Goal: Entertainment & Leisure: Consume media (video, audio)

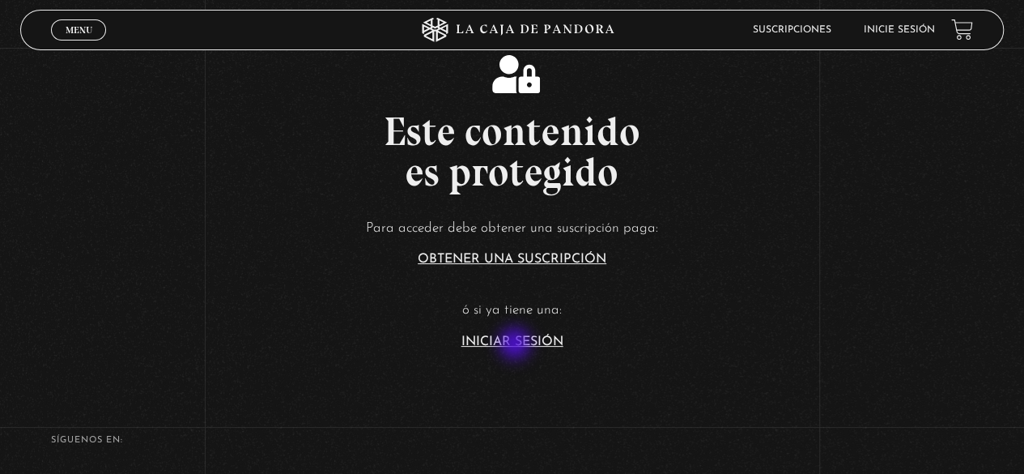
click at [517, 345] on link "Iniciar Sesión" at bounding box center [513, 341] width 102 height 13
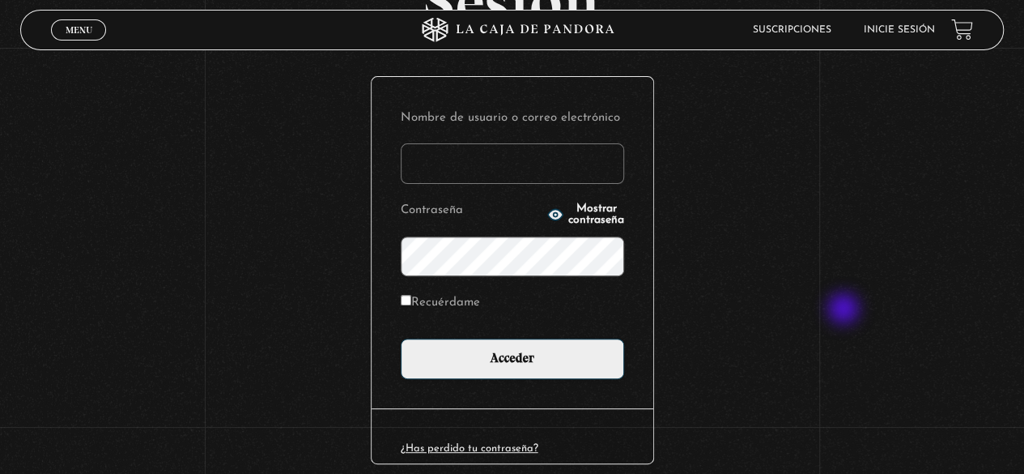
scroll to position [228, 0]
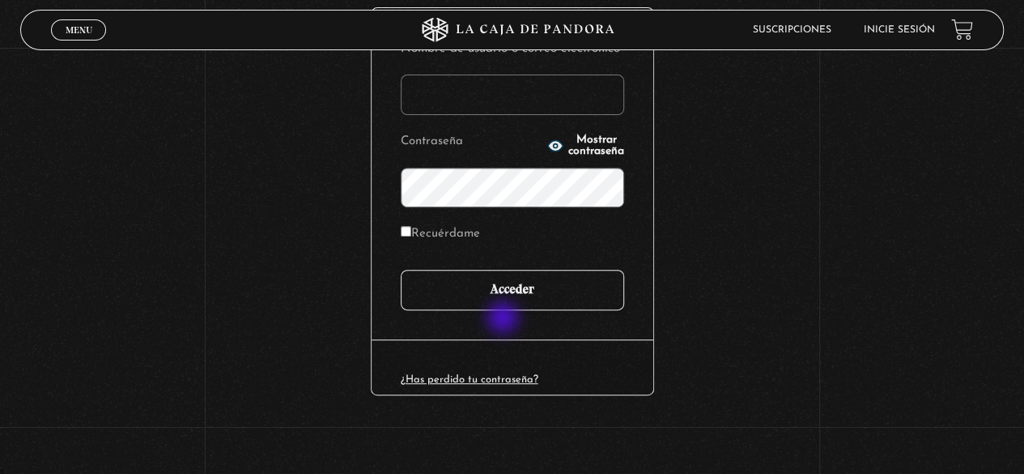
type input "paovanesa08@gmail.com"
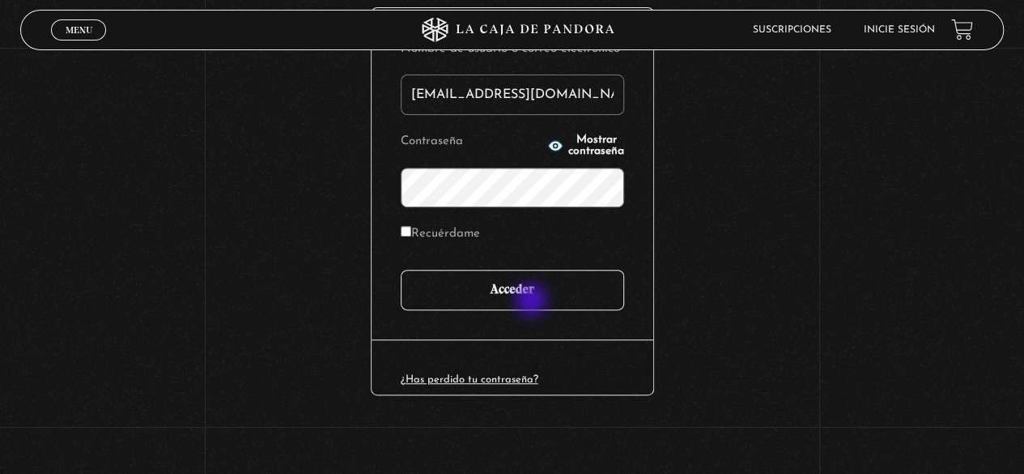
click at [533, 301] on input "Acceder" at bounding box center [512, 290] width 223 height 40
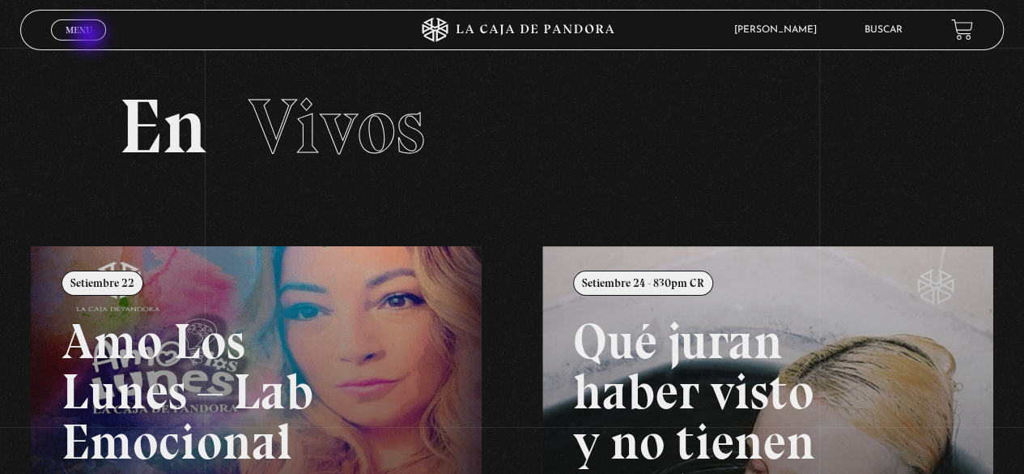
click at [91, 36] on link "Menu Cerrar" at bounding box center [78, 29] width 55 height 21
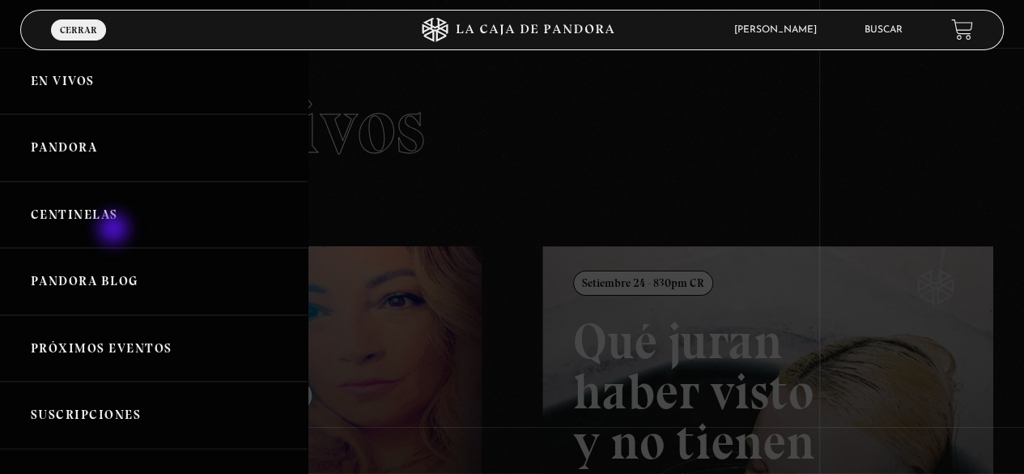
click at [115, 223] on link "Centinelas" at bounding box center [154, 214] width 308 height 67
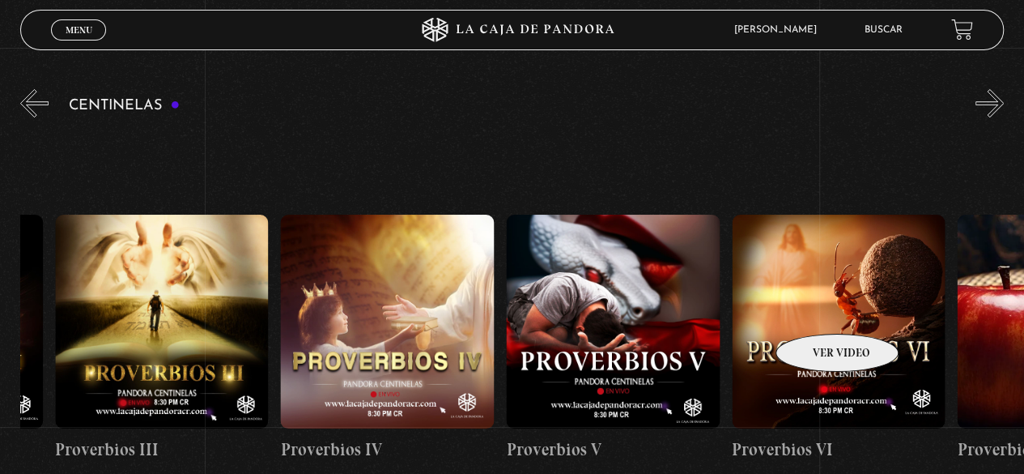
scroll to position [161, 0]
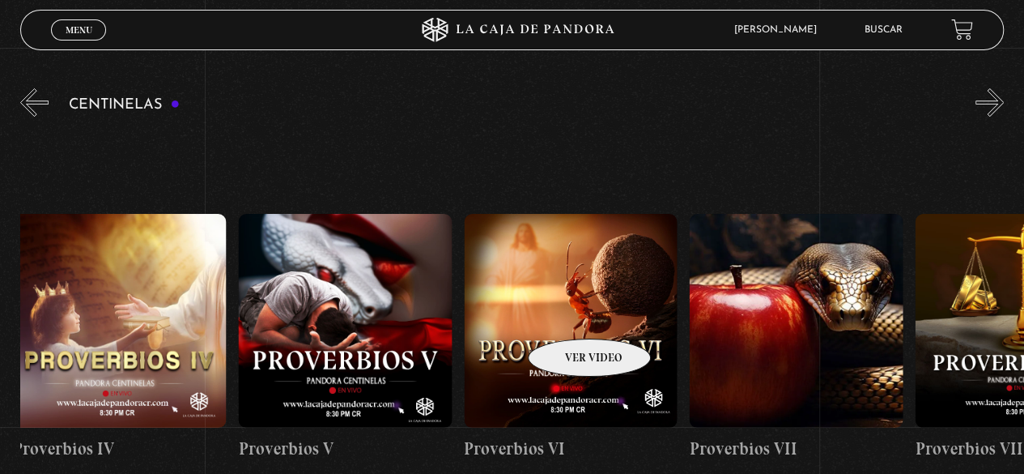
drag, startPoint x: 808, startPoint y: 308, endPoint x: 574, endPoint y: 308, distance: 234.0
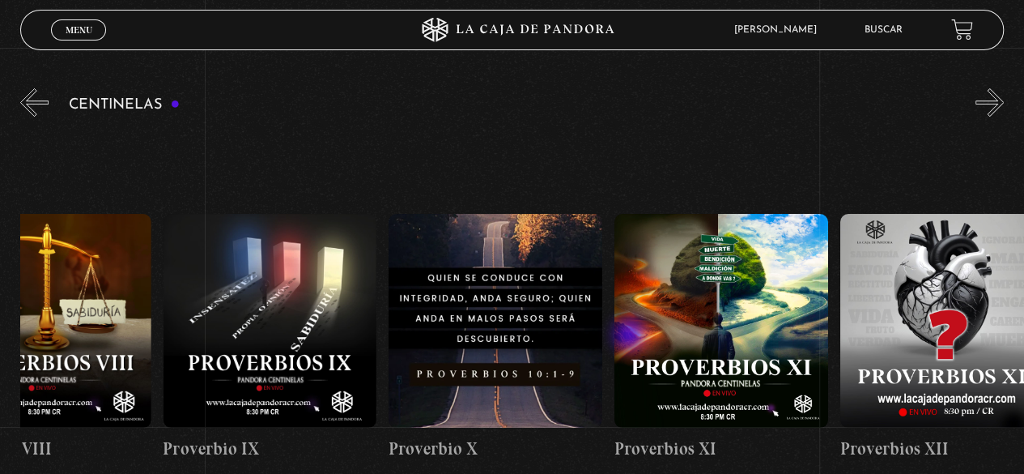
drag, startPoint x: 821, startPoint y: 340, endPoint x: 627, endPoint y: 335, distance: 193.6
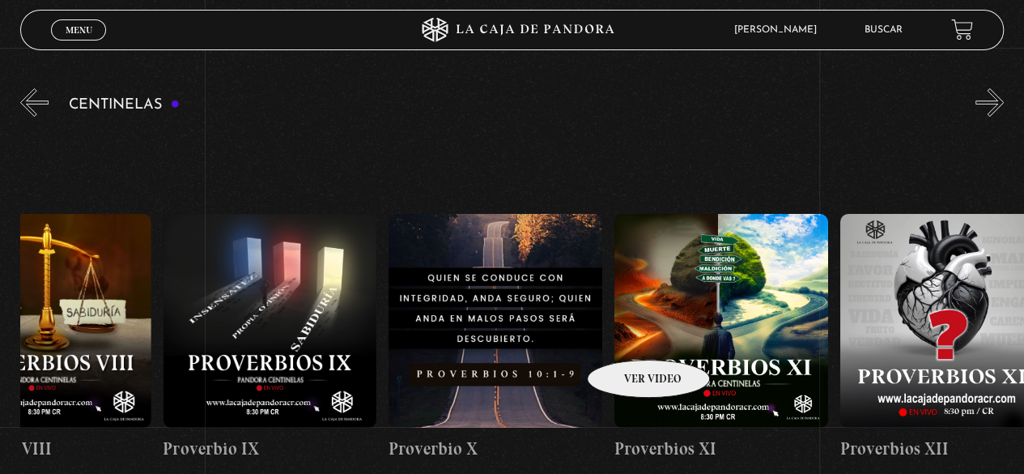
scroll to position [0, 2335]
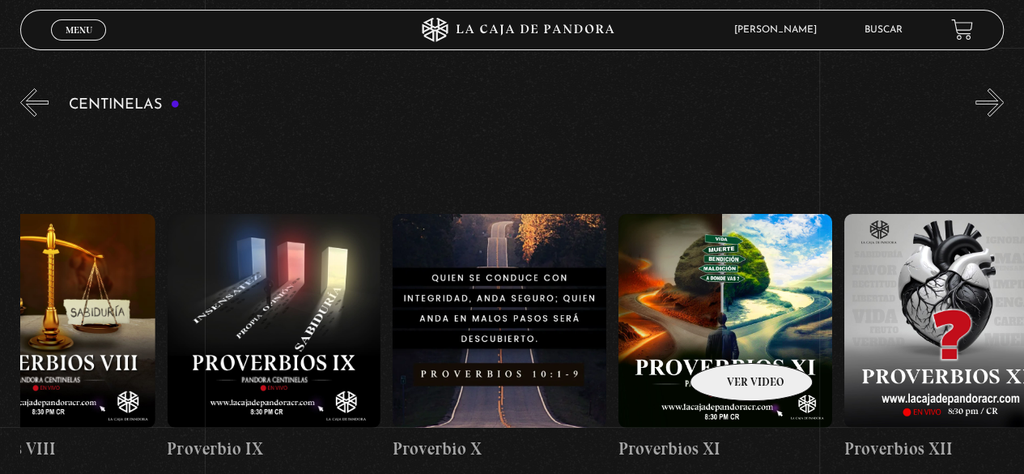
click at [730, 338] on figure at bounding box center [726, 321] width 214 height 214
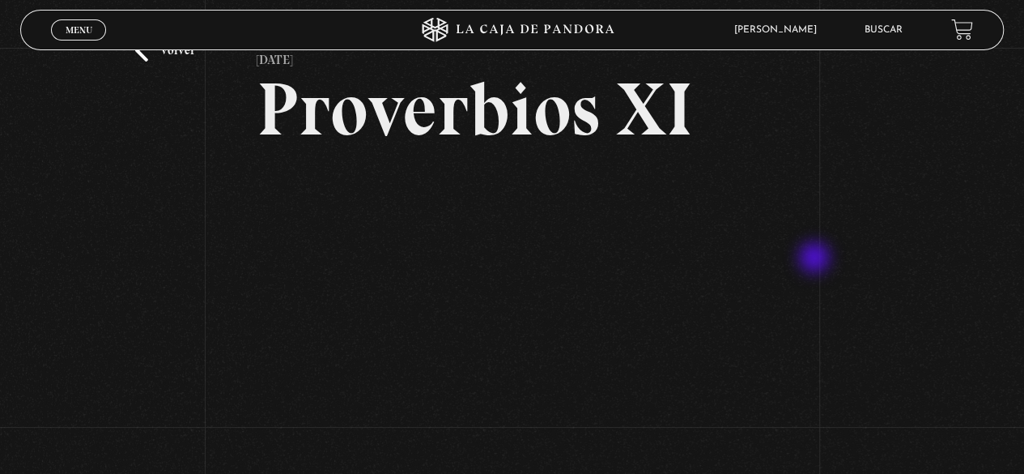
scroll to position [81, 0]
